Goal: Information Seeking & Learning: Learn about a topic

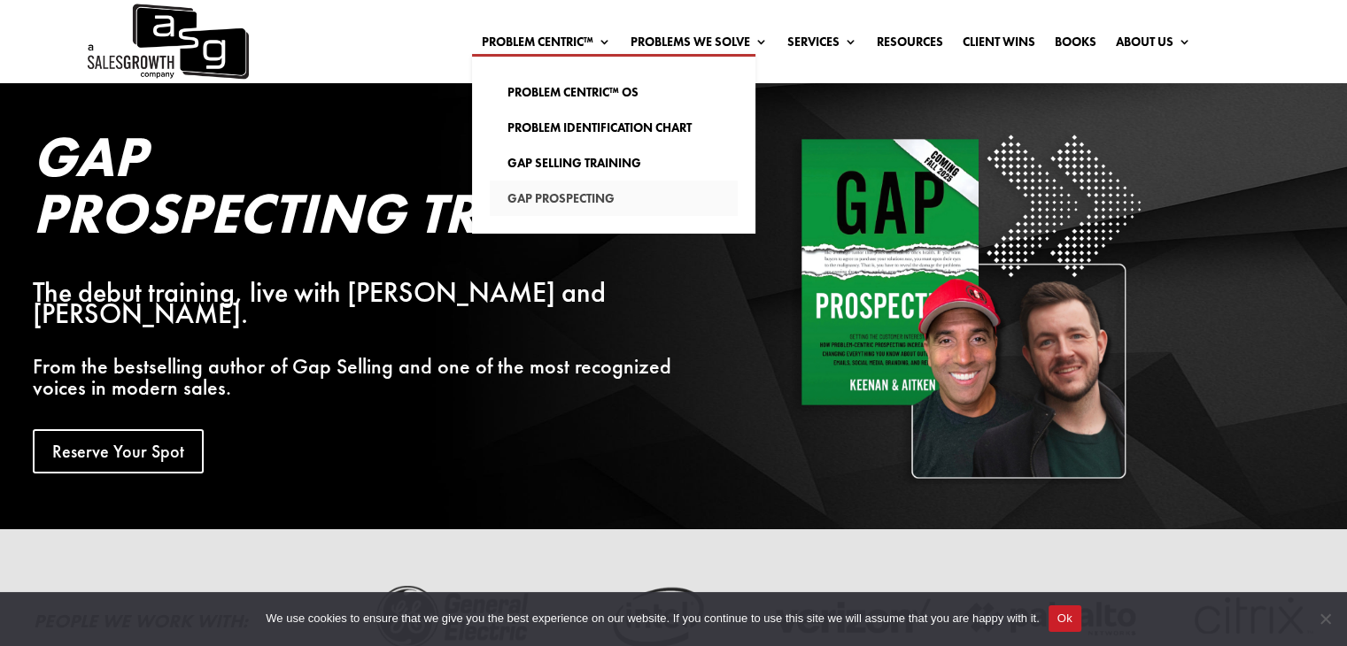
click at [536, 190] on link "Gap Prospecting" at bounding box center [614, 198] width 248 height 35
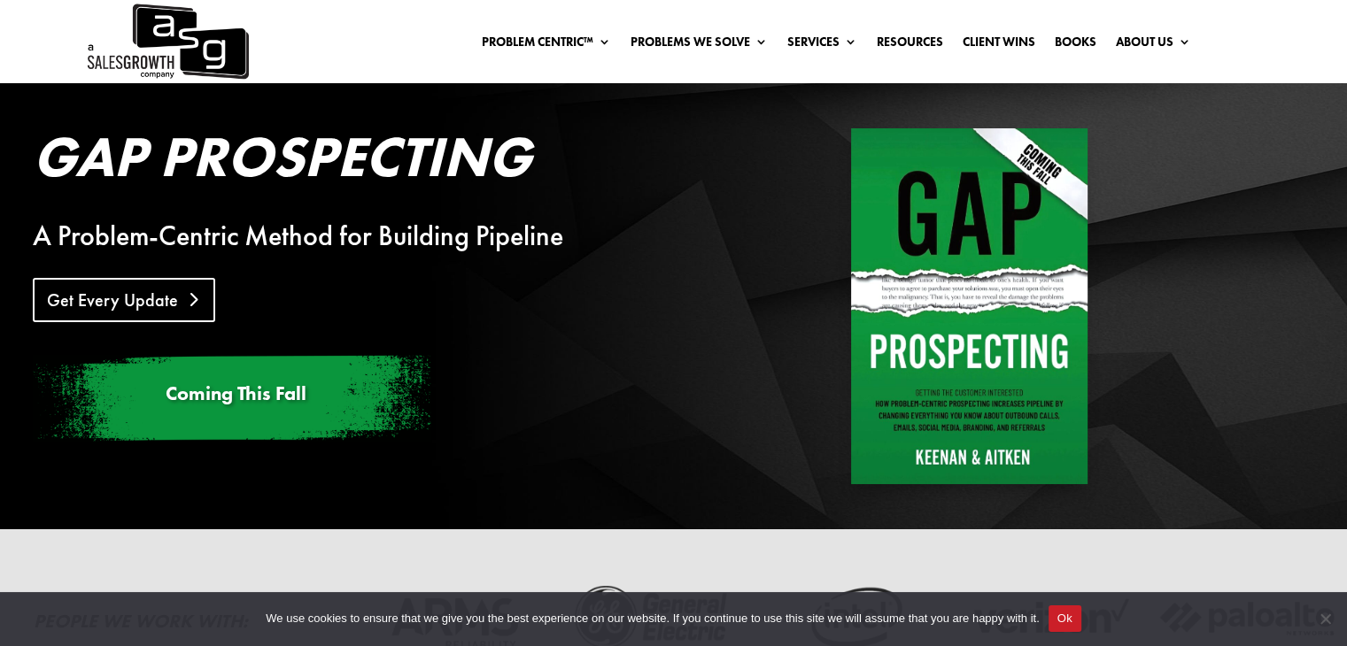
click at [113, 292] on link "Get Every Update" at bounding box center [124, 300] width 182 height 44
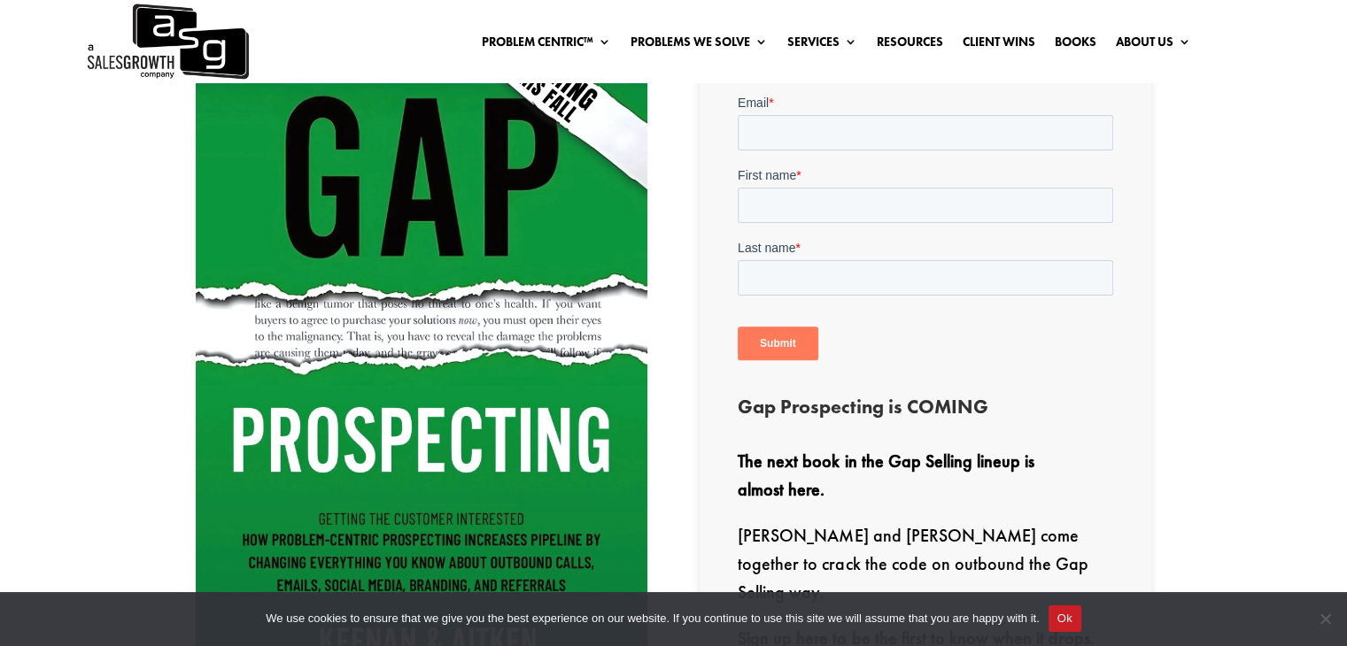
scroll to position [543, 0]
